Goal: Find specific page/section: Find specific page/section

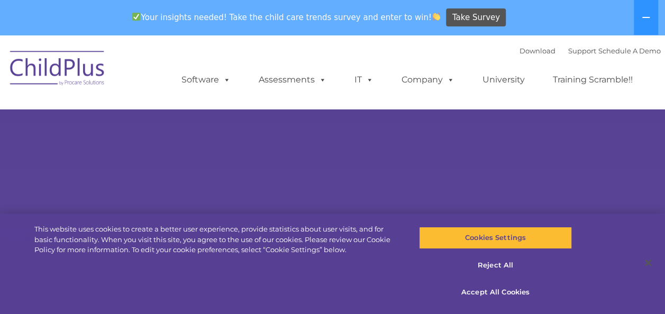
select select "MEDIUM"
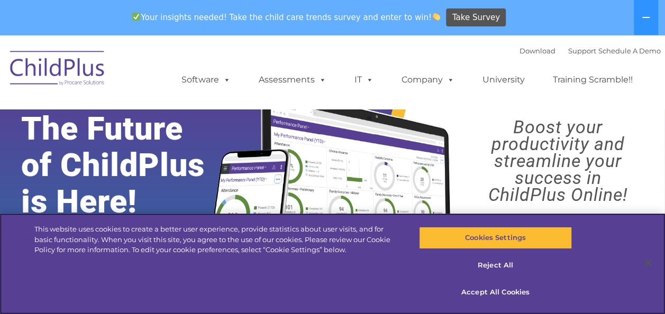
click at [593, 284] on div "Cookies Settings Reject All Accept All Cookies" at bounding box center [498, 264] width 199 height 101
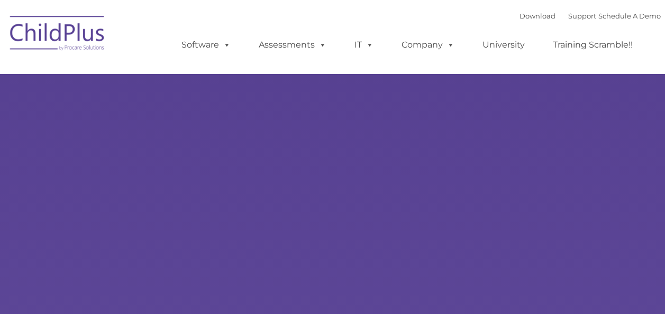
type input ""
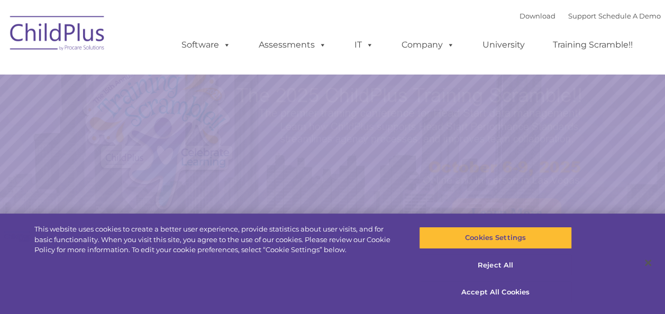
select select "MEDIUM"
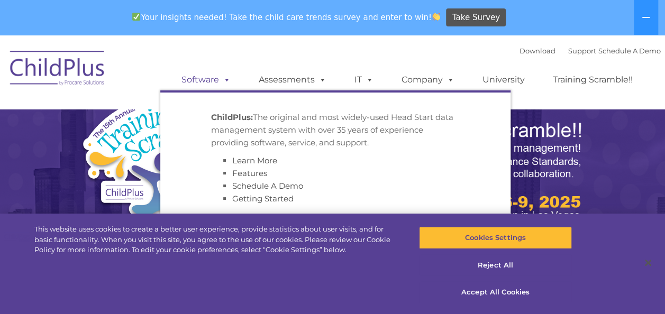
click at [215, 85] on link "Software" at bounding box center [206, 79] width 70 height 21
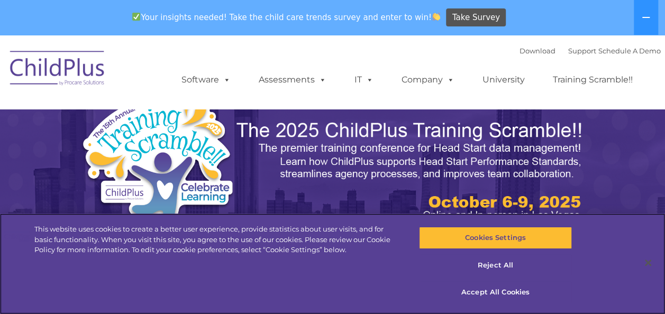
click at [338, 265] on div "This website uses cookies to create a better user experience, provide statistic…" at bounding box center [332, 264] width 665 height 101
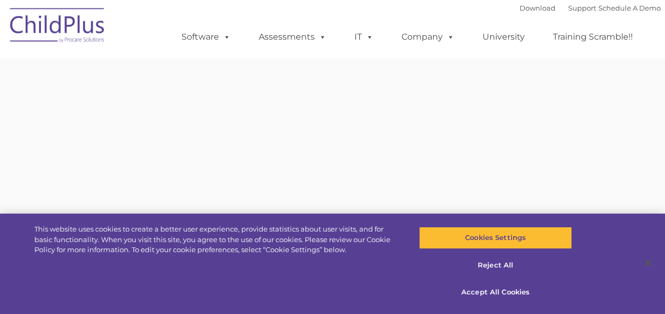
type input ""
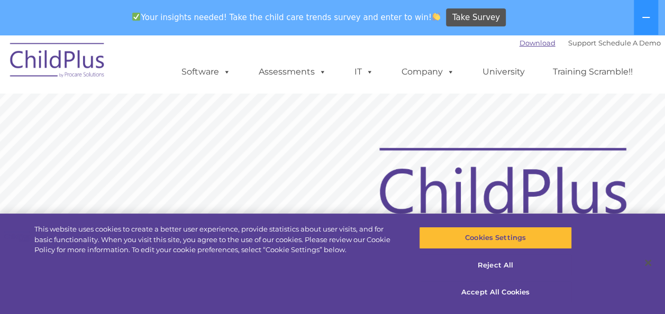
click at [520, 46] on link "Download" at bounding box center [538, 43] width 36 height 8
